Goal: Task Accomplishment & Management: Manage account settings

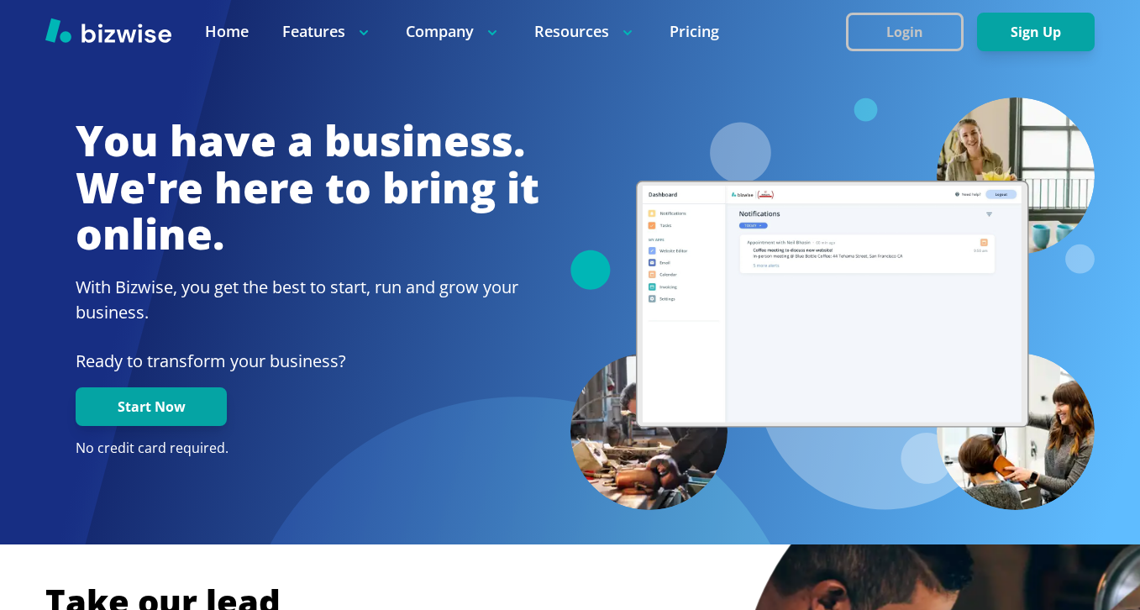
click at [884, 34] on button "Login" at bounding box center [905, 32] width 118 height 39
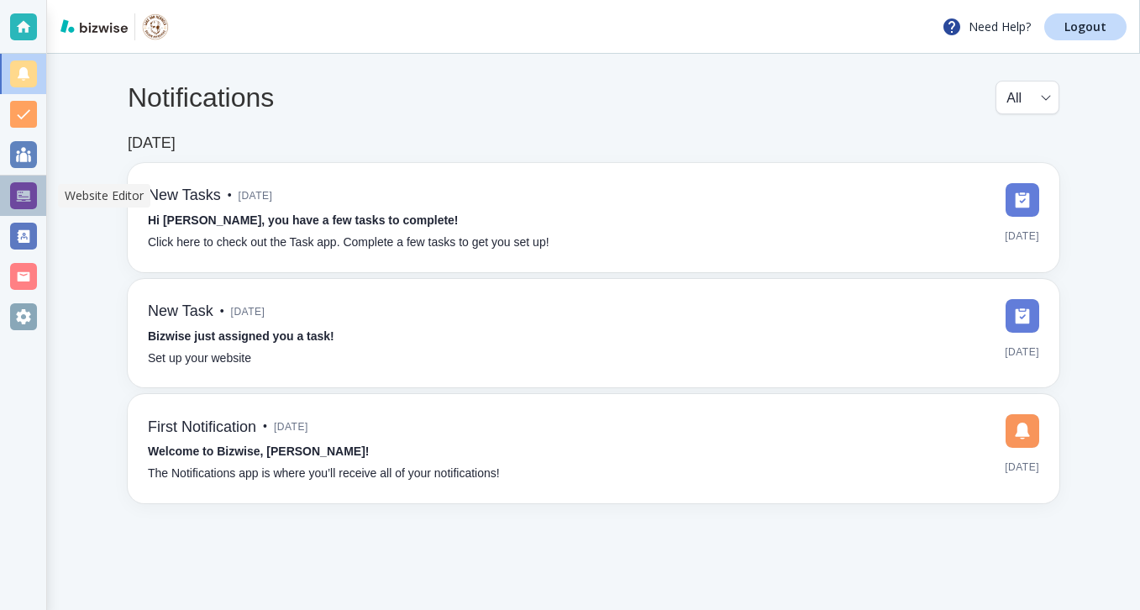
click at [20, 201] on div at bounding box center [23, 195] width 27 height 27
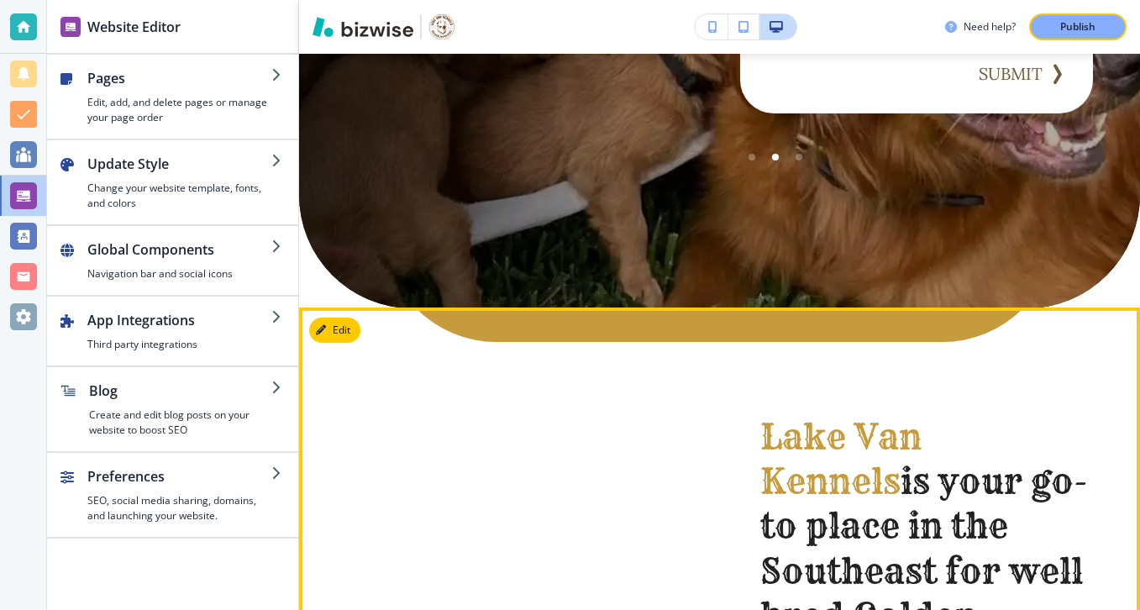
scroll to position [698, 0]
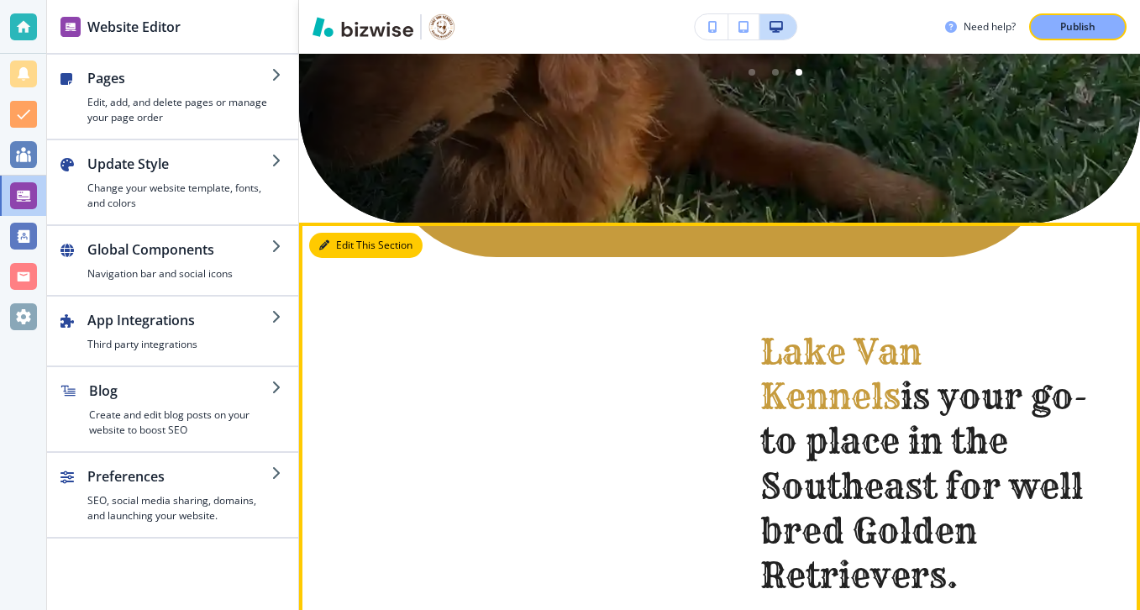
click at [351, 252] on button "Edit This Section" at bounding box center [365, 245] width 113 height 25
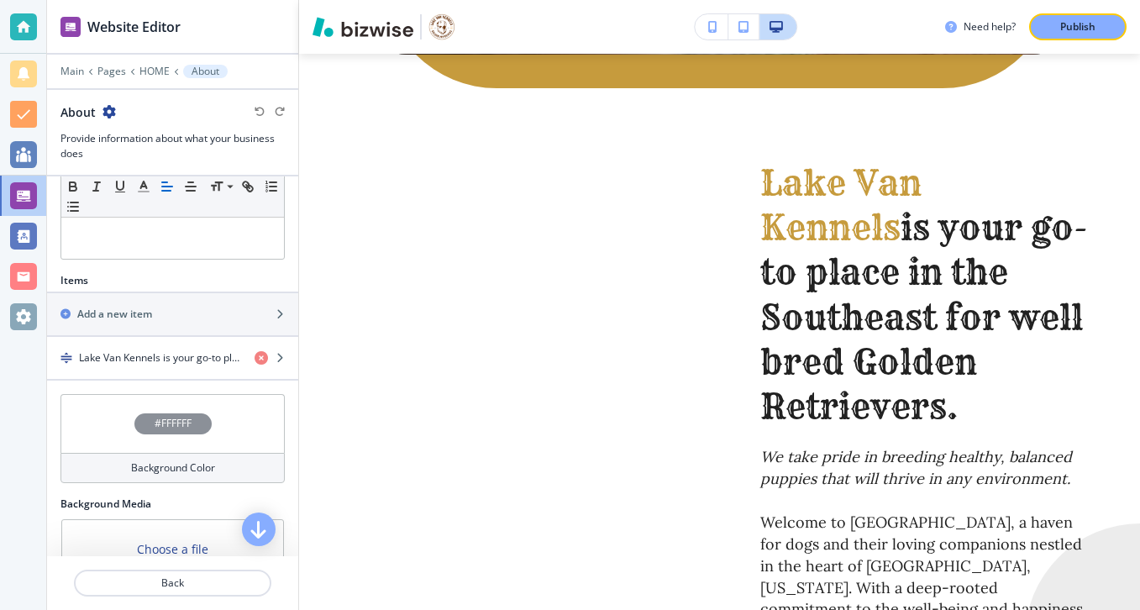
scroll to position [530, 0]
